Goal: Task Accomplishment & Management: Use online tool/utility

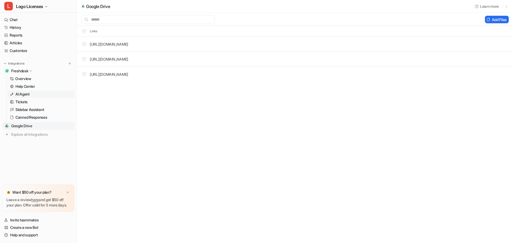
click at [28, 93] on p "AI Agent" at bounding box center [22, 94] width 14 height 5
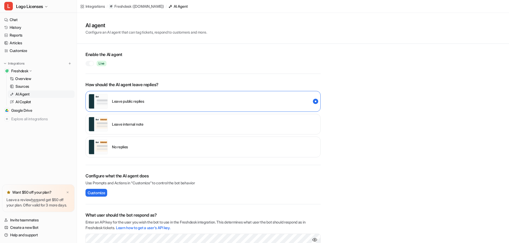
click at [90, 63] on div at bounding box center [91, 63] width 4 height 4
click at [304, 123] on div "Leave internal note" at bounding box center [202, 124] width 235 height 21
click at [313, 124] on div "Leave internal note" at bounding box center [202, 124] width 235 height 21
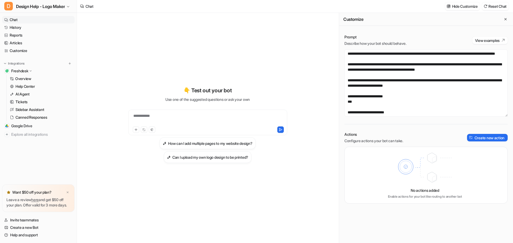
scroll to position [107, 0]
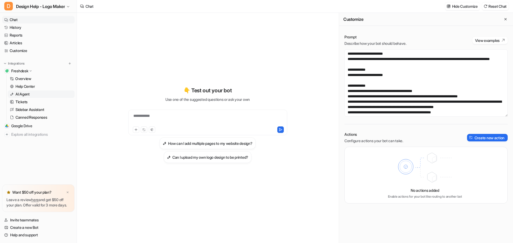
click at [26, 93] on p "AI Agent" at bounding box center [22, 94] width 14 height 5
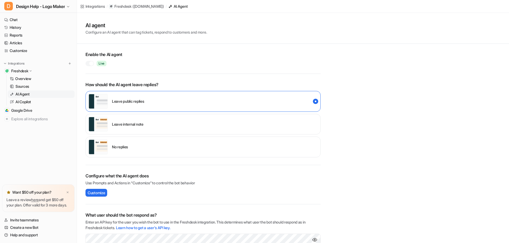
click at [89, 63] on div at bounding box center [91, 63] width 4 height 4
click at [312, 123] on div "Leave internal note" at bounding box center [202, 124] width 235 height 21
drag, startPoint x: 91, startPoint y: 61, endPoint x: 105, endPoint y: 62, distance: 14.2
click at [91, 61] on div at bounding box center [89, 63] width 9 height 5
click at [311, 124] on div "Leave internal note" at bounding box center [202, 124] width 235 height 21
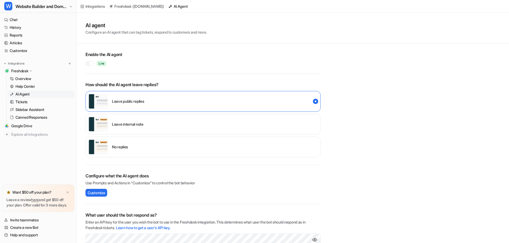
click at [90, 63] on div at bounding box center [91, 63] width 4 height 4
click at [311, 123] on div "Leave internal note" at bounding box center [202, 124] width 235 height 21
